Goal: Task Accomplishment & Management: Use online tool/utility

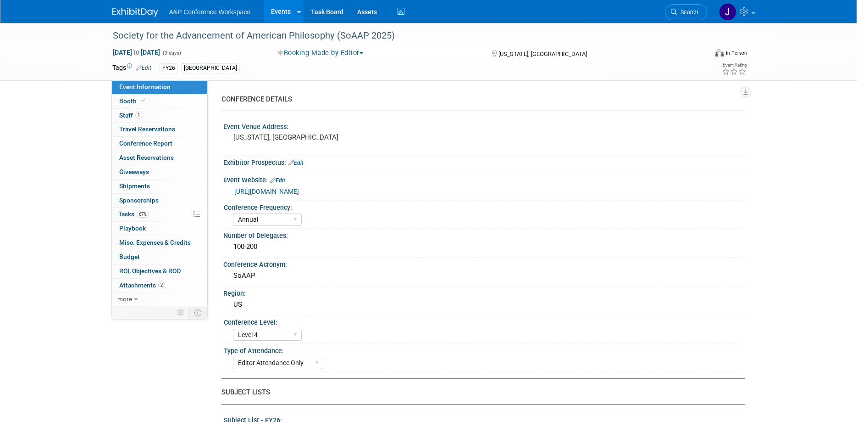
select select "Annual"
select select "Level 4"
select select "Editor Attendance Only"
select select "Philosophy"
select select "Rowman"
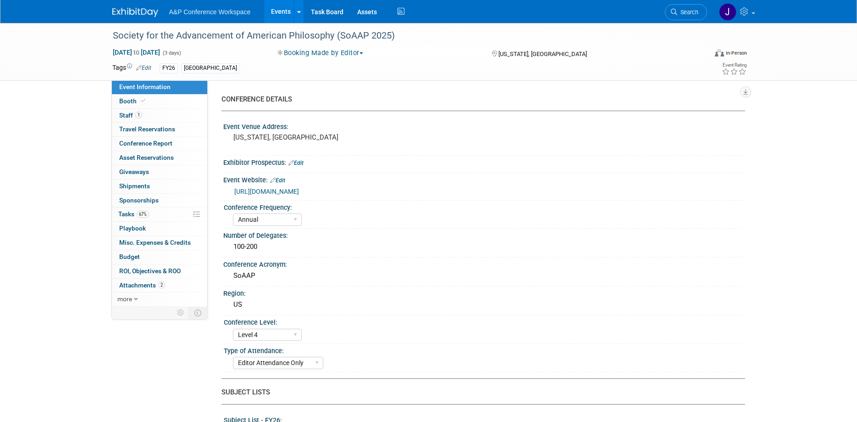
select select "[PERSON_NAME]"
select select "Networking/Commissioning"
click at [165, 143] on span "Conference Report" at bounding box center [145, 142] width 53 height 7
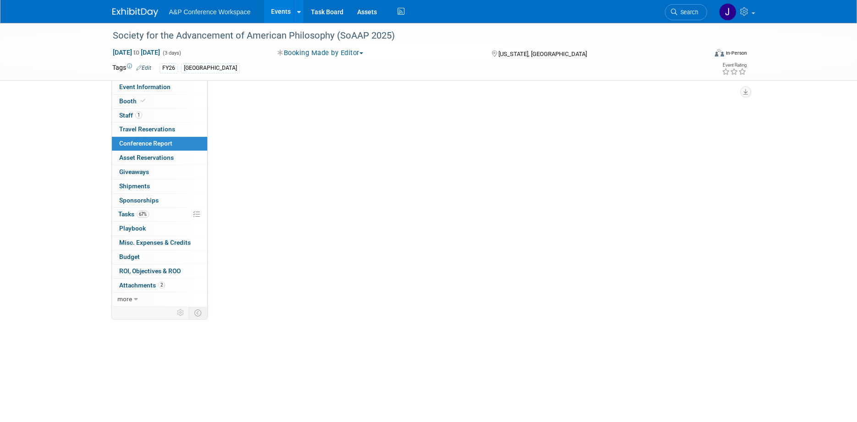
select select "NO"
select select "YES"
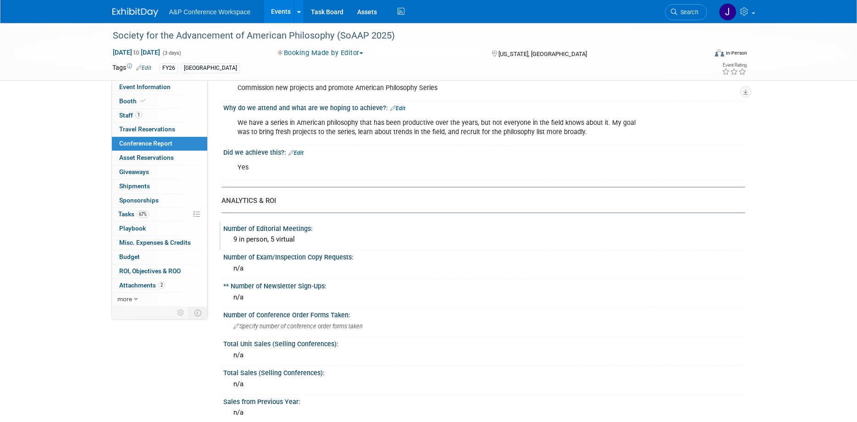
scroll to position [140, 0]
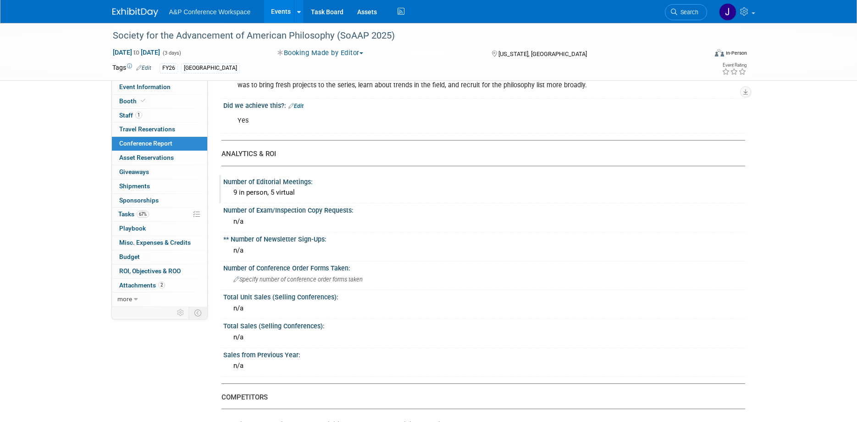
click at [405, 202] on div "Number of Editorial Meetings: 9 in person, 5 virtual" at bounding box center [482, 189] width 526 height 29
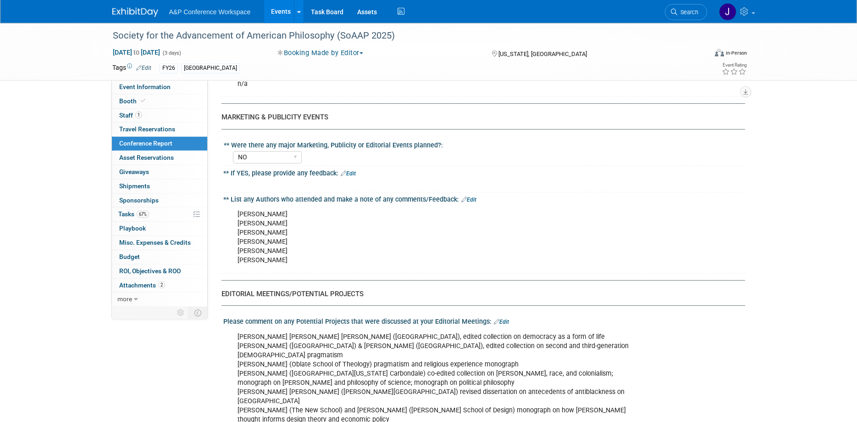
scroll to position [1029, 0]
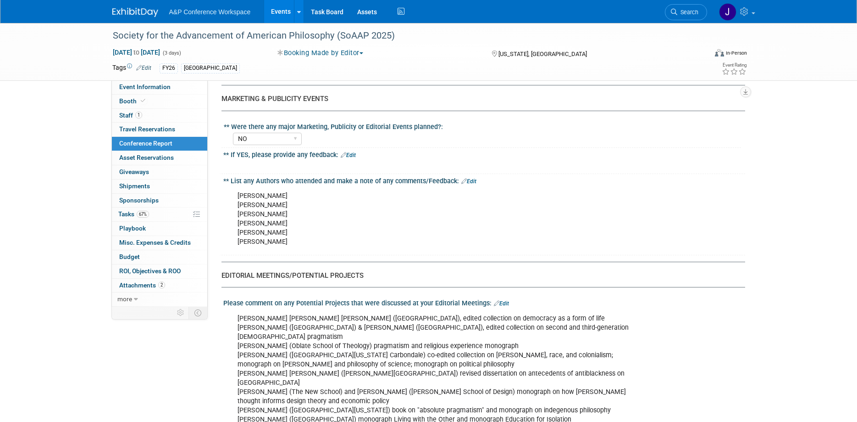
click at [418, 204] on div "[PERSON_NAME] [PERSON_NAME] [PERSON_NAME] [PERSON_NAME] [PERSON_NAME] [PERSON_N…" at bounding box center [437, 219] width 413 height 64
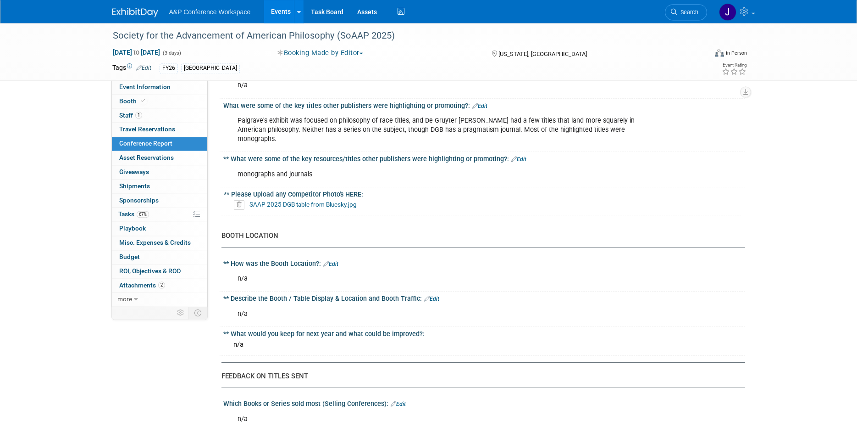
scroll to position [0, 0]
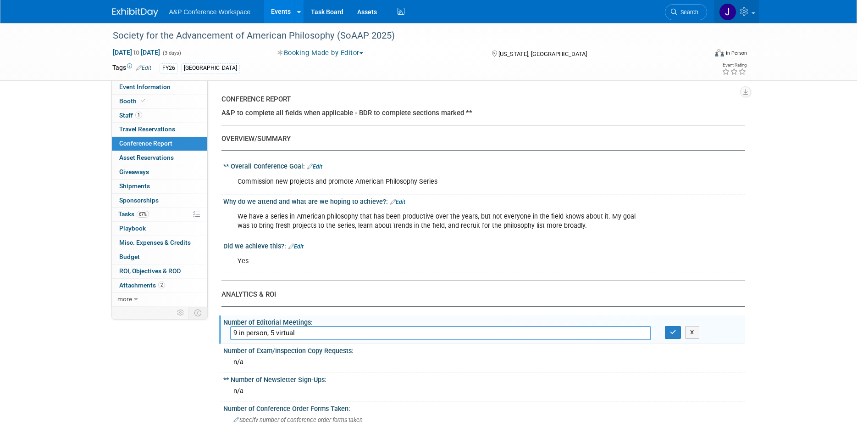
click at [732, 12] on img at bounding box center [727, 11] width 17 height 17
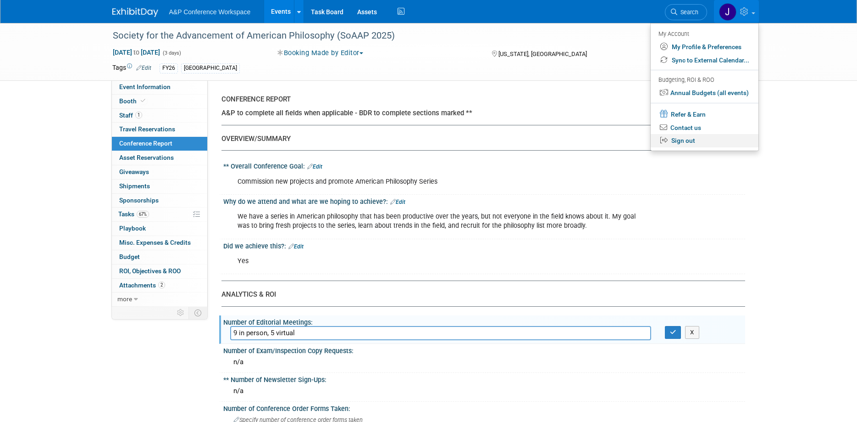
click at [683, 145] on link "Sign out" at bounding box center [705, 140] width 108 height 13
